Goal: Navigation & Orientation: Find specific page/section

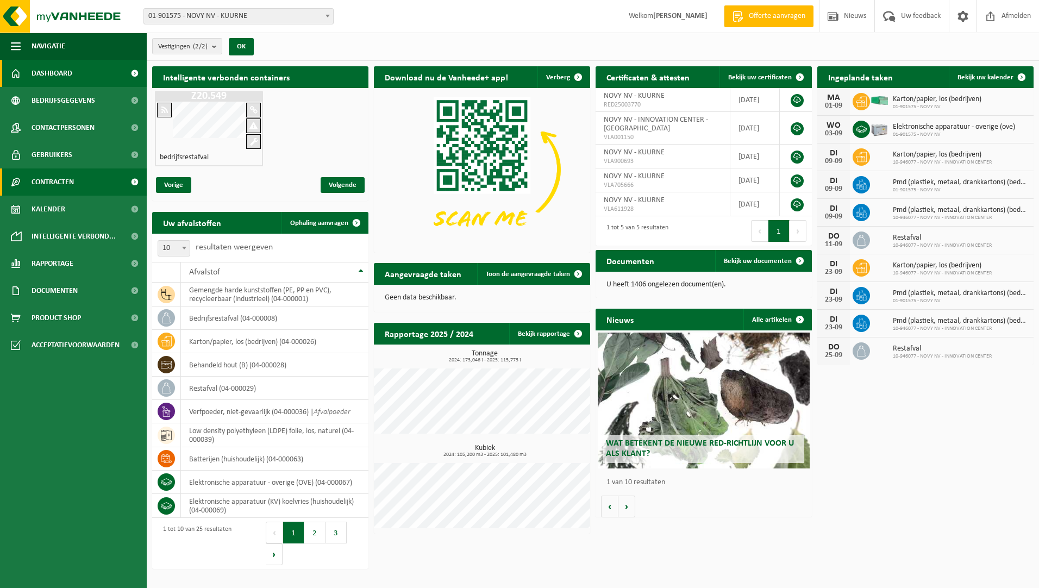
click at [65, 185] on span "Contracten" at bounding box center [53, 181] width 42 height 27
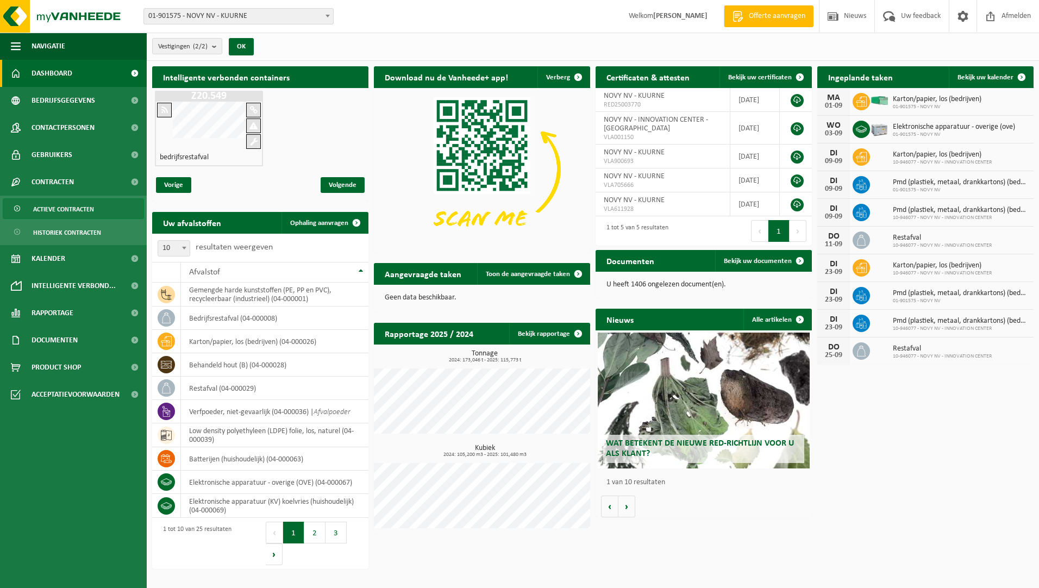
click at [64, 210] on span "Actieve contracten" at bounding box center [63, 209] width 61 height 21
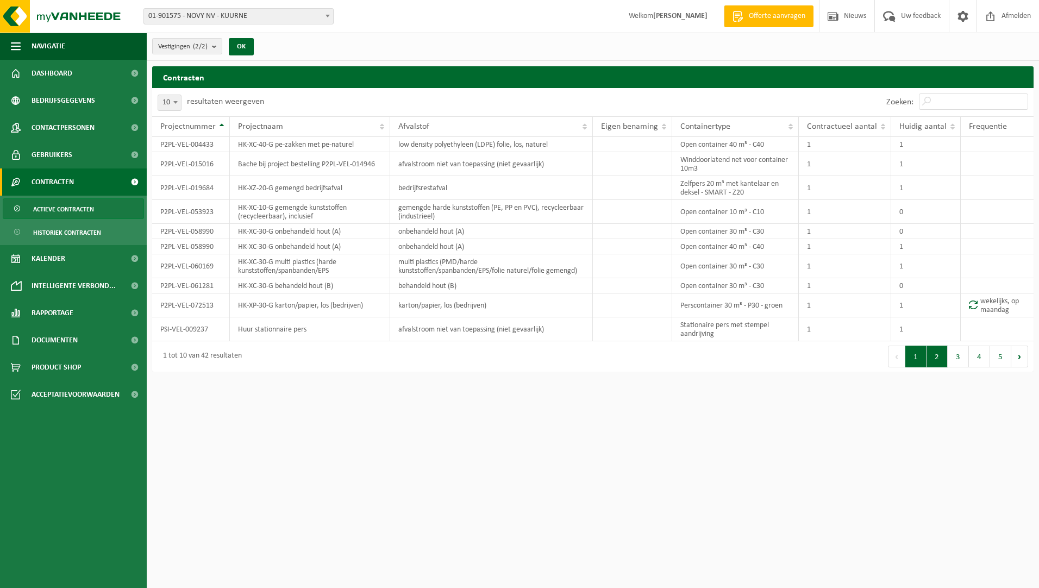
click at [940, 359] on button "2" at bounding box center [936, 356] width 21 height 22
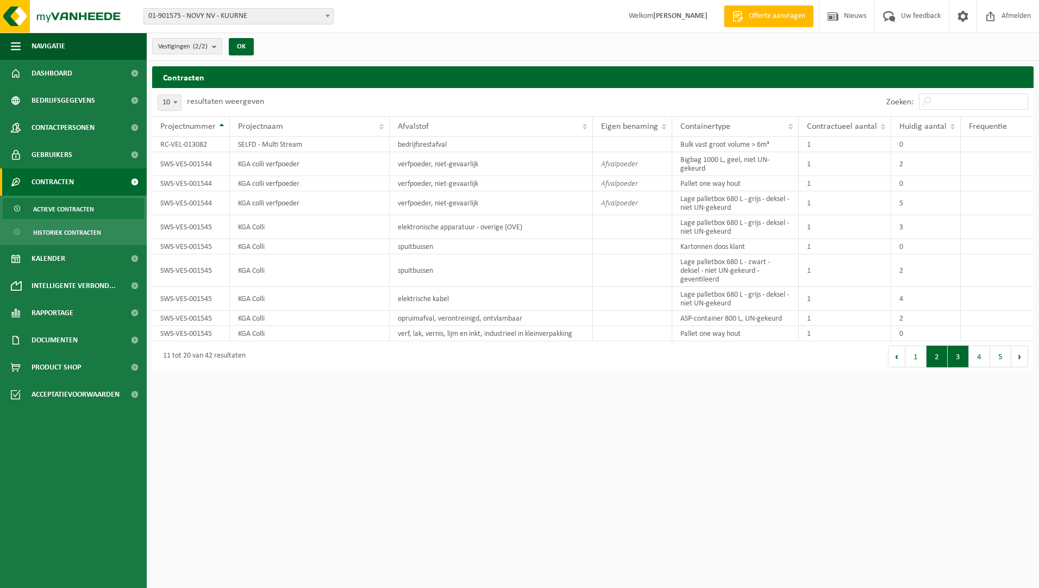
click at [956, 362] on button "3" at bounding box center [957, 356] width 21 height 22
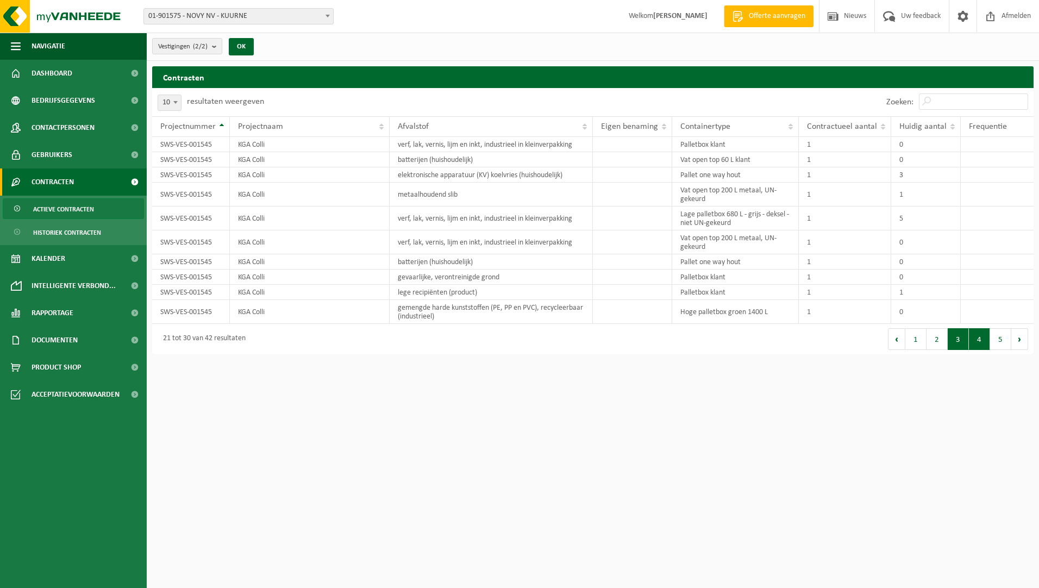
click at [981, 344] on button "4" at bounding box center [979, 339] width 21 height 22
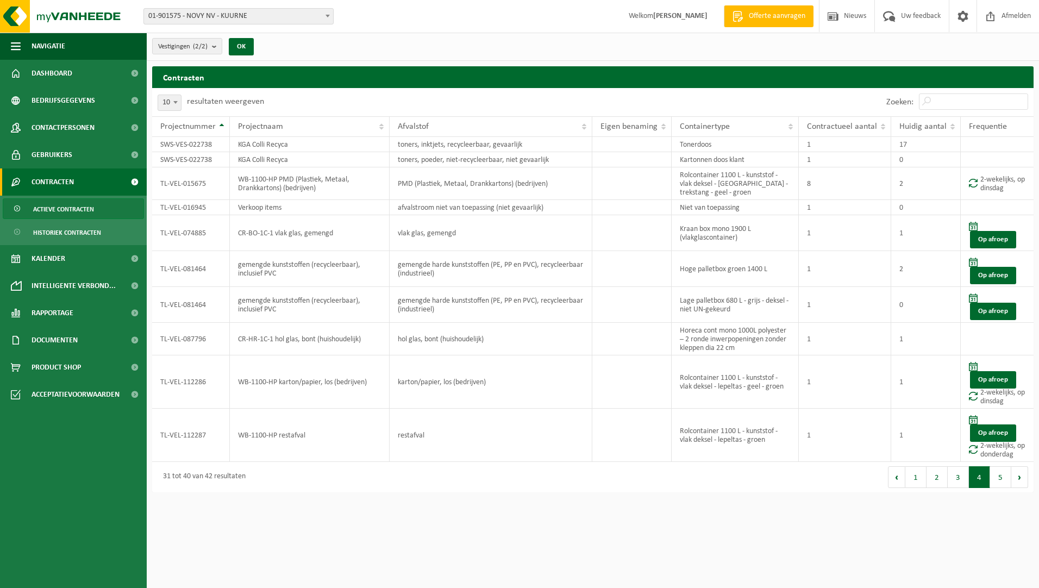
click at [1000, 477] on button "5" at bounding box center [1000, 477] width 21 height 22
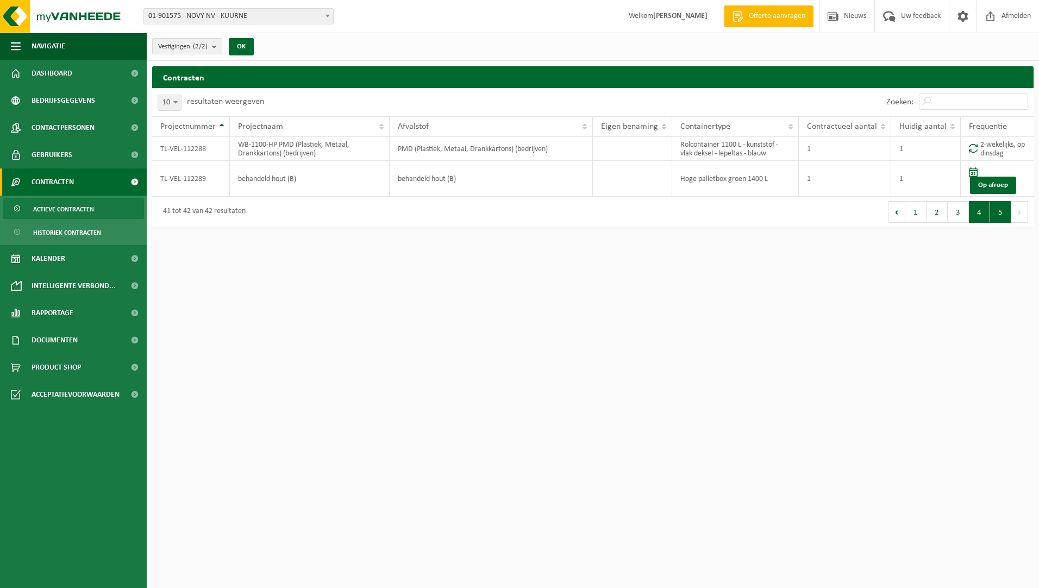
click at [982, 208] on button "4" at bounding box center [979, 212] width 21 height 22
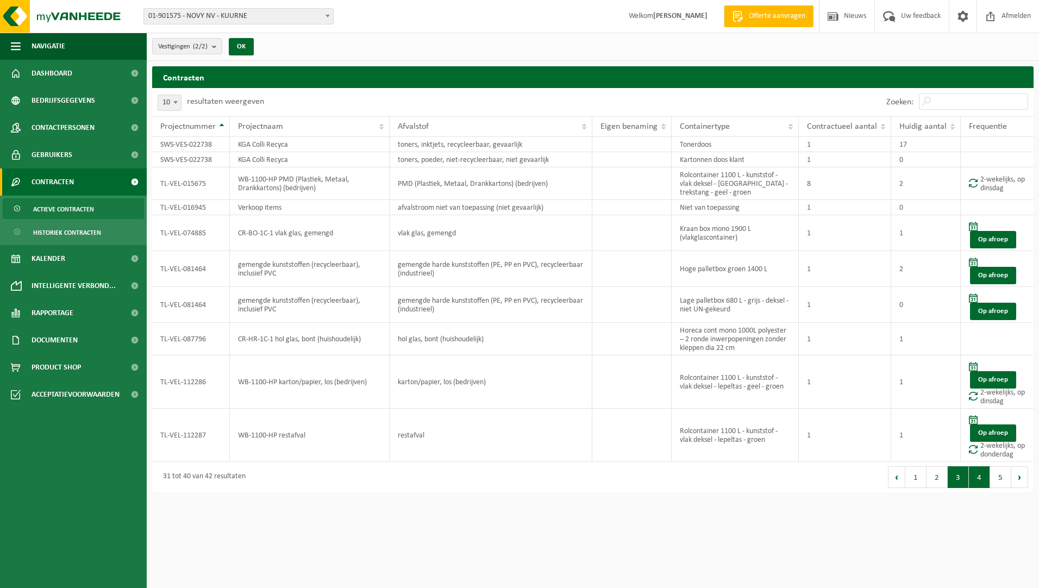
click at [959, 480] on button "3" at bounding box center [957, 477] width 21 height 22
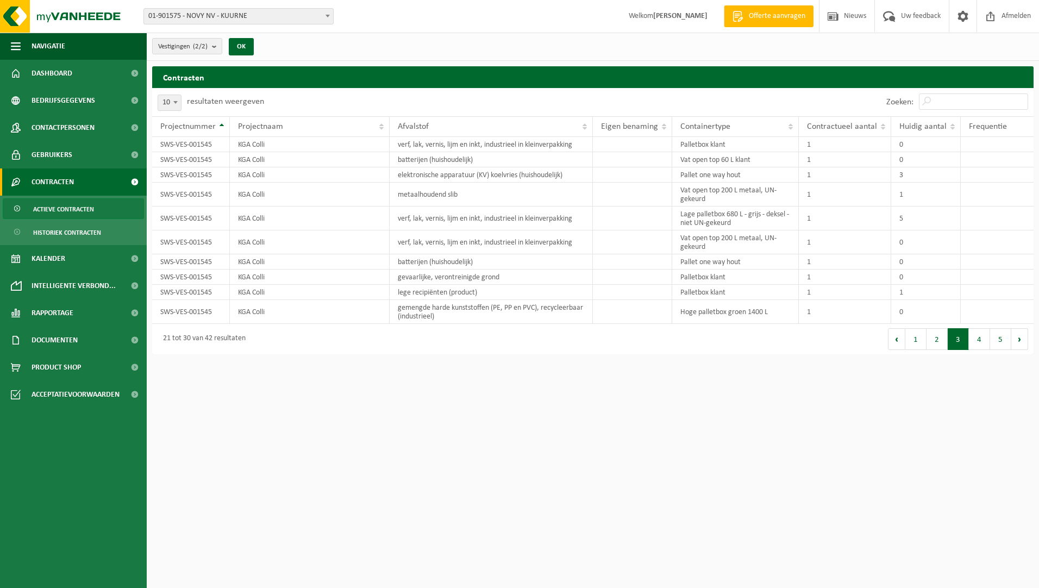
click at [931, 342] on button "2" at bounding box center [936, 339] width 21 height 22
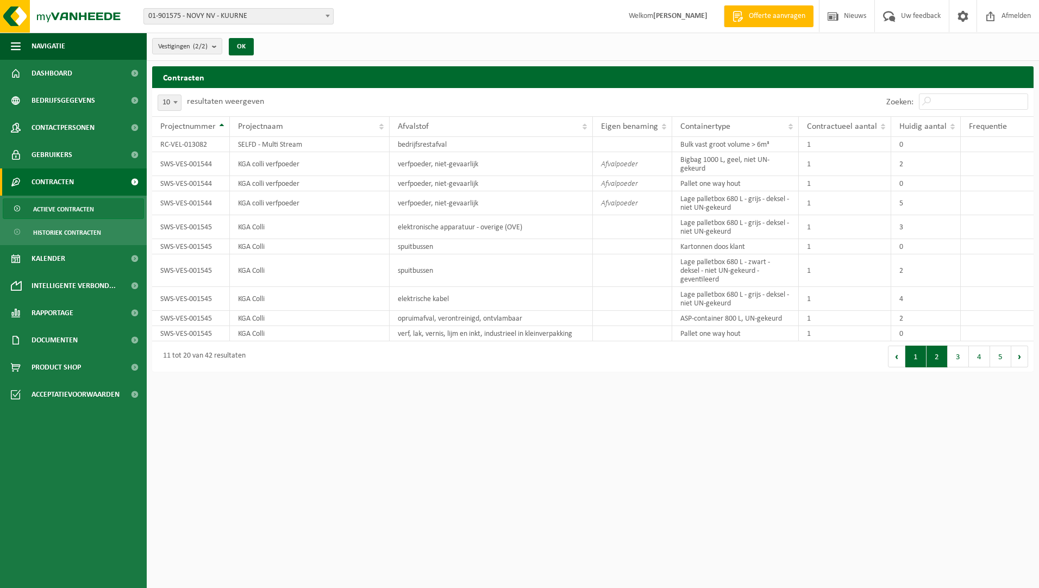
click at [909, 355] on button "1" at bounding box center [915, 356] width 21 height 22
